Goal: Information Seeking & Learning: Learn about a topic

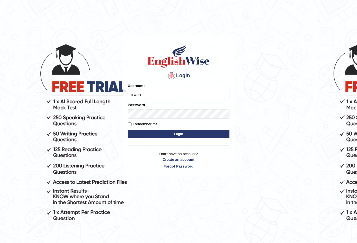
type input "irwan"
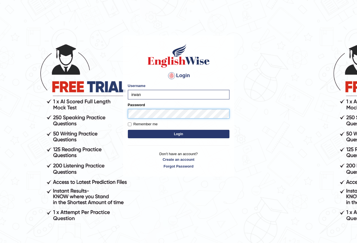
click at [128, 130] on button "Login" at bounding box center [178, 134] width 101 height 8
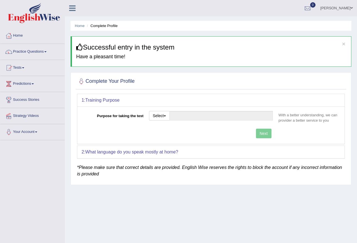
click at [19, 39] on link "Home" at bounding box center [32, 35] width 64 height 14
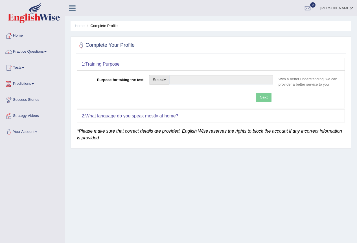
click at [160, 78] on button "Select" at bounding box center [159, 80] width 21 height 10
click at [181, 98] on link "Permanent Residency" at bounding box center [174, 99] width 50 height 7
type input "Permanent Residency"
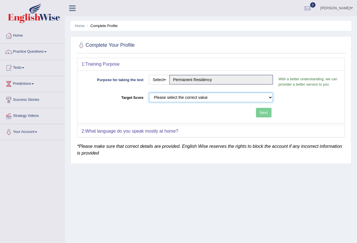
click at [242, 100] on select "Please select the correct value 50 (6 bands) 58 (6.5 bands) 65 (7 bands) 79 (8 …" at bounding box center [211, 98] width 124 height 10
select select "50"
click at [149, 93] on select "Please select the correct value 50 (6 bands) 58 (6.5 bands) 65 (7 bands) 79 (8 …" at bounding box center [211, 98] width 124 height 10
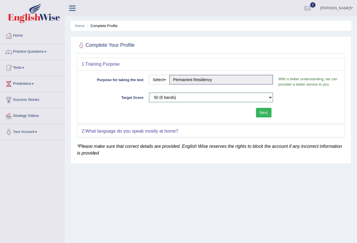
click at [177, 133] on b "What language do you speak mostly at home?" at bounding box center [131, 131] width 93 height 5
click at [268, 113] on button "Next" at bounding box center [264, 113] width 16 height 10
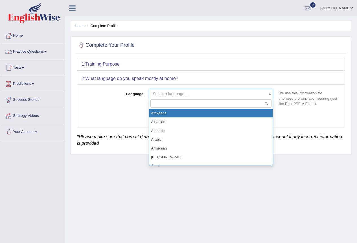
click at [222, 94] on span "Select a language ..." at bounding box center [209, 94] width 113 height 6
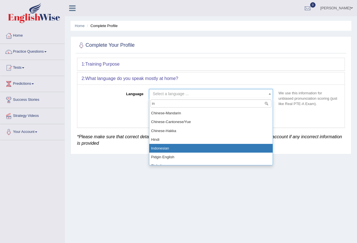
type input "in"
select select "Indonesian"
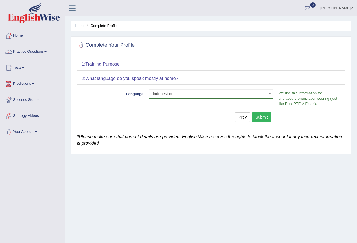
click at [255, 117] on button "Submit" at bounding box center [261, 117] width 20 height 10
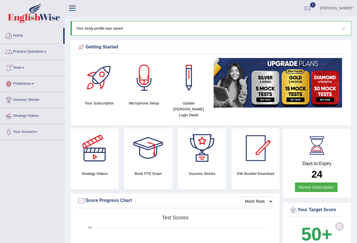
click at [42, 51] on link "Practice Questions" at bounding box center [32, 51] width 64 height 14
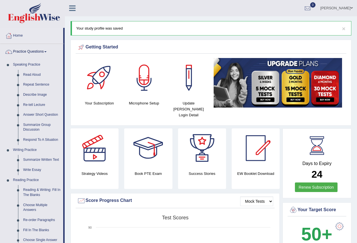
click at [42, 51] on link "Practice Questions" at bounding box center [31, 51] width 63 height 14
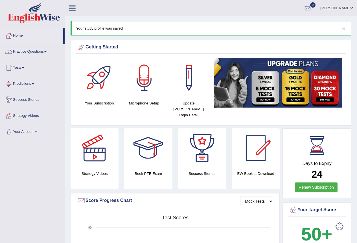
click at [32, 84] on link "Predictions" at bounding box center [32, 83] width 64 height 14
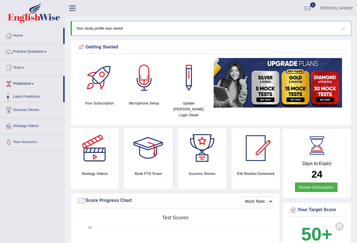
click at [32, 84] on link "Predictions" at bounding box center [31, 83] width 63 height 14
click at [29, 35] on link "Home" at bounding box center [31, 35] width 63 height 14
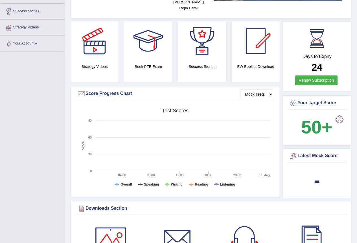
scroll to position [94, 0]
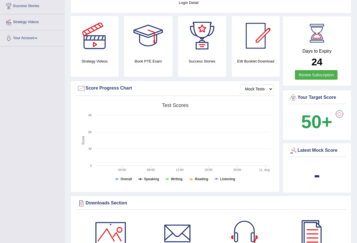
click at [151, 132] on rect at bounding box center [175, 143] width 196 height 87
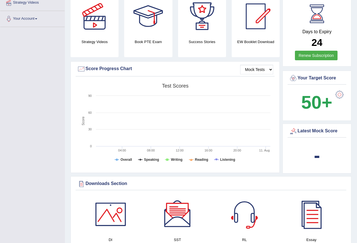
scroll to position [0, 0]
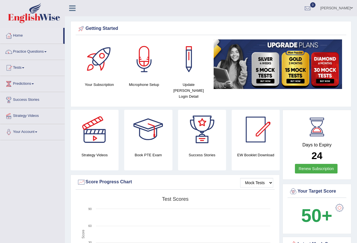
click at [47, 51] on link "Practice Questions" at bounding box center [32, 51] width 64 height 14
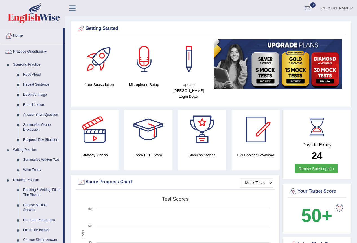
click at [47, 51] on link "Practice Questions" at bounding box center [31, 51] width 63 height 14
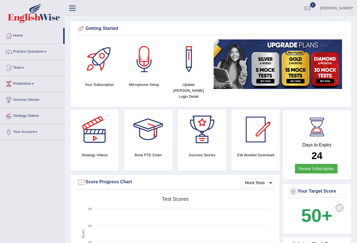
click at [47, 51] on link "Practice Questions" at bounding box center [32, 51] width 64 height 14
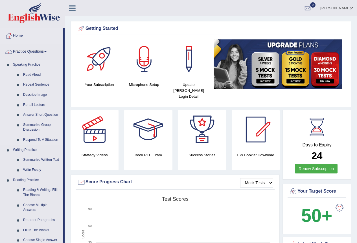
click at [25, 64] on link "Speaking Practice" at bounding box center [36, 65] width 53 height 10
click at [32, 77] on link "Read Aloud" at bounding box center [42, 75] width 43 height 10
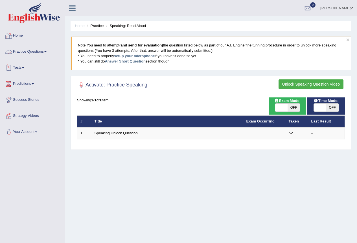
click at [23, 37] on link "Home" at bounding box center [32, 35] width 64 height 14
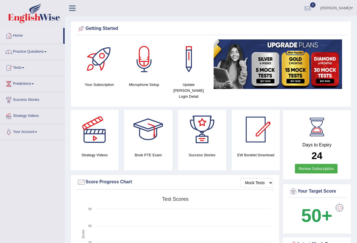
click at [139, 124] on div at bounding box center [147, 129] width 39 height 39
click at [250, 132] on div at bounding box center [255, 129] width 39 height 39
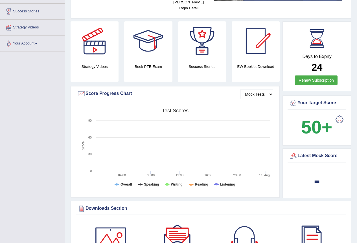
scroll to position [94, 0]
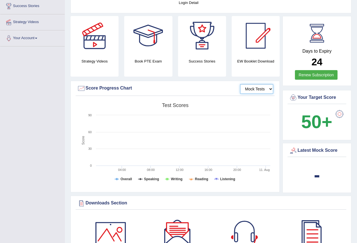
click at [252, 84] on select "Mock Tests" at bounding box center [256, 89] width 33 height 10
drag, startPoint x: 251, startPoint y: 84, endPoint x: 213, endPoint y: 113, distance: 48.4
click at [251, 84] on select "Mock Tests" at bounding box center [256, 89] width 33 height 10
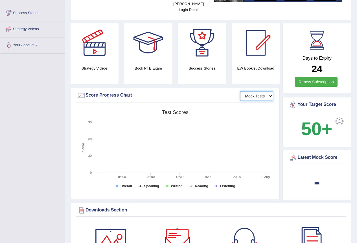
scroll to position [275, 0]
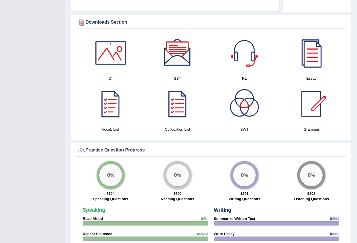
click at [121, 51] on div at bounding box center [110, 52] width 39 height 39
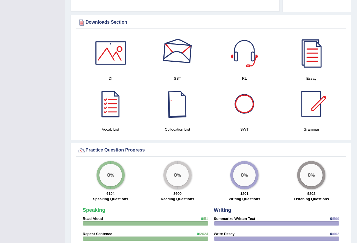
click at [183, 56] on div at bounding box center [177, 52] width 39 height 39
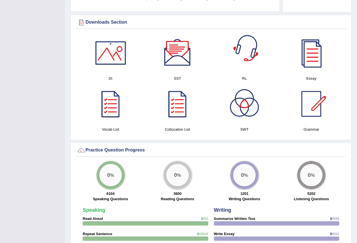
click at [240, 46] on div at bounding box center [243, 52] width 39 height 39
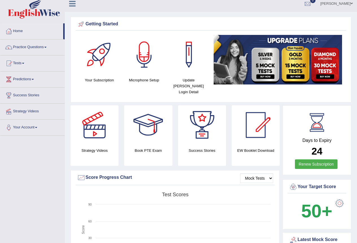
scroll to position [0, 0]
